Goal: Task Accomplishment & Management: Manage account settings

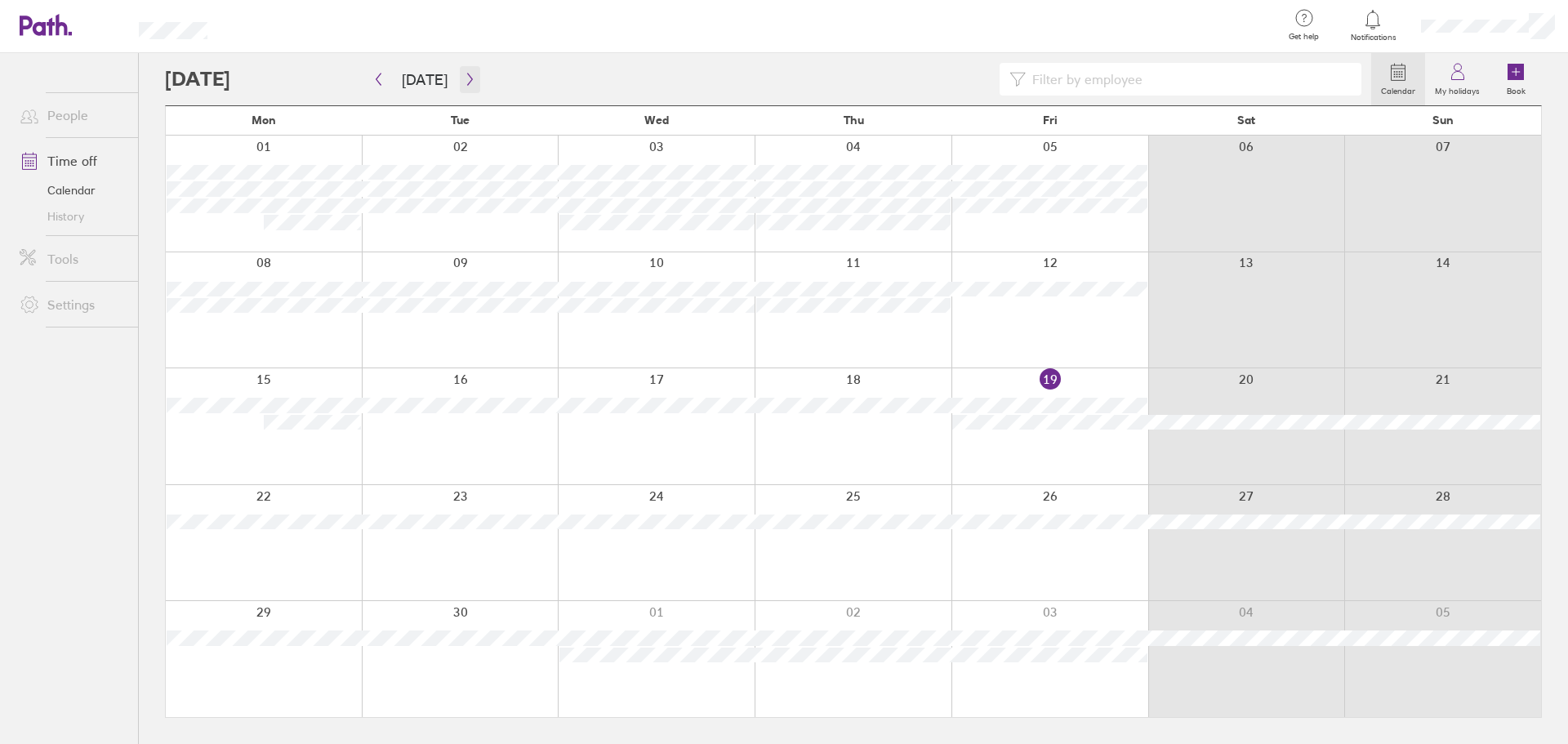
click at [469, 88] on button "button" at bounding box center [470, 79] width 20 height 27
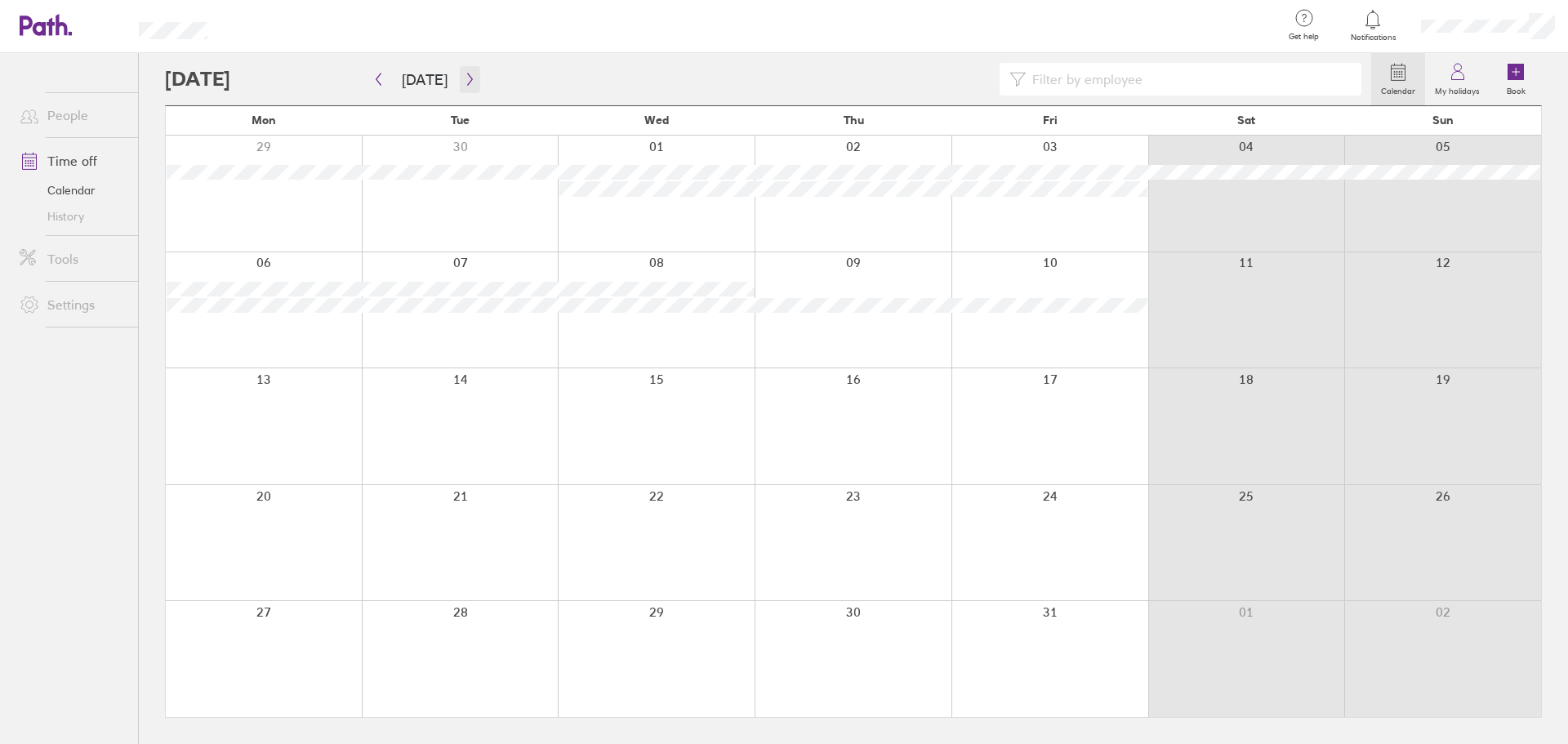
click at [466, 86] on button "button" at bounding box center [470, 79] width 20 height 27
click at [467, 75] on icon "button" at bounding box center [469, 79] width 5 height 12
